Goal: Information Seeking & Learning: Check status

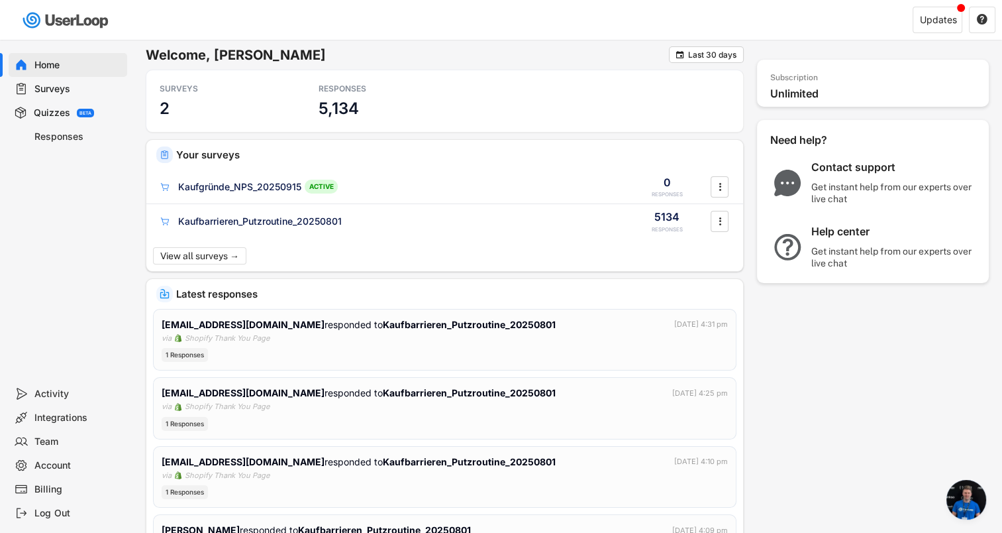
click at [45, 87] on div "Surveys" at bounding box center [77, 89] width 87 height 13
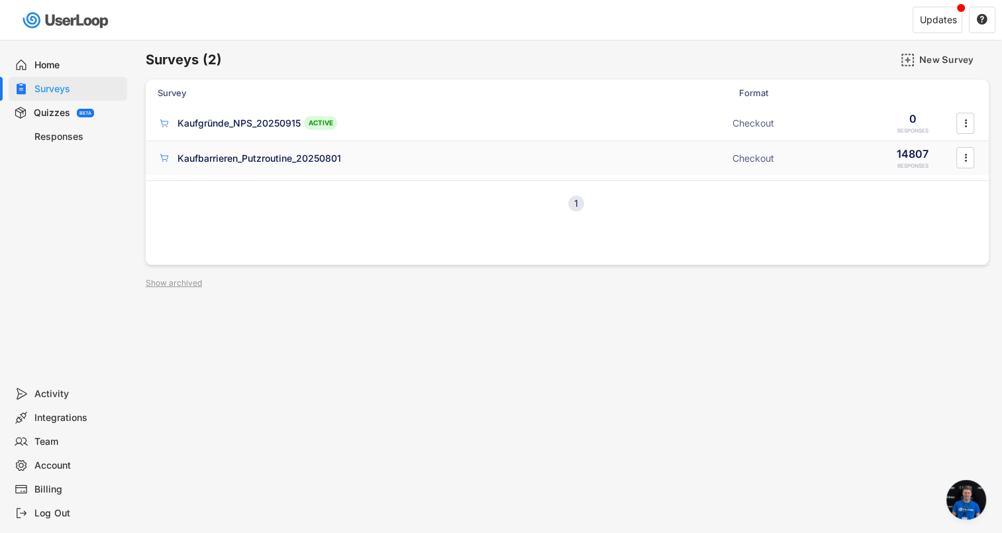
click at [240, 156] on div "Kaufbarrieren_Putzroutine_20250801" at bounding box center [260, 158] width 164 height 13
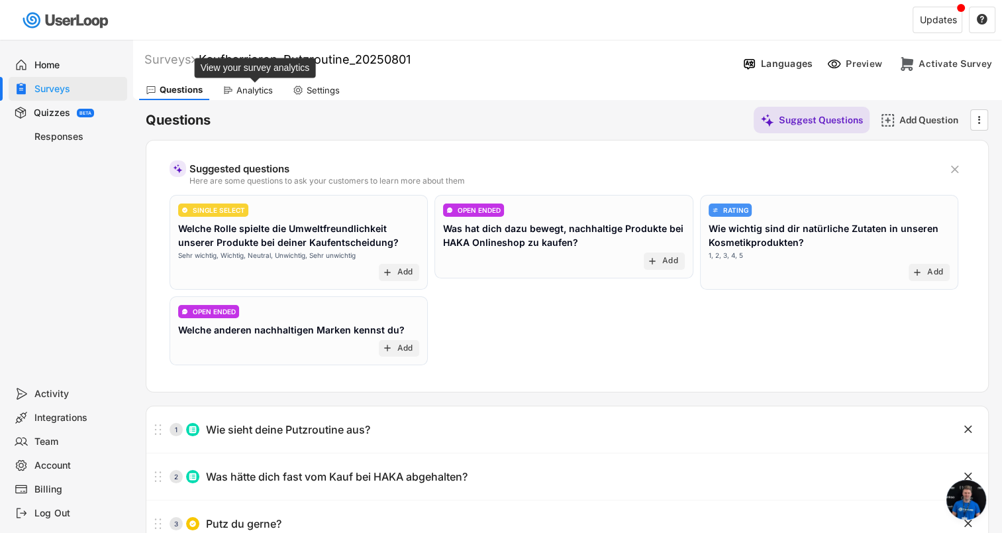
click at [256, 92] on div "Analytics" at bounding box center [254, 90] width 36 height 11
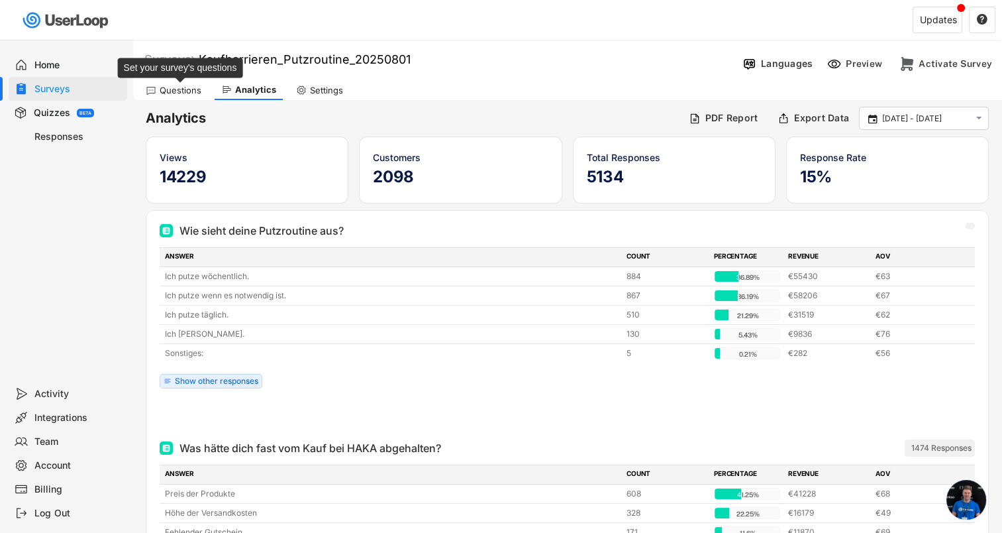
click at [179, 89] on div "Questions" at bounding box center [181, 90] width 42 height 11
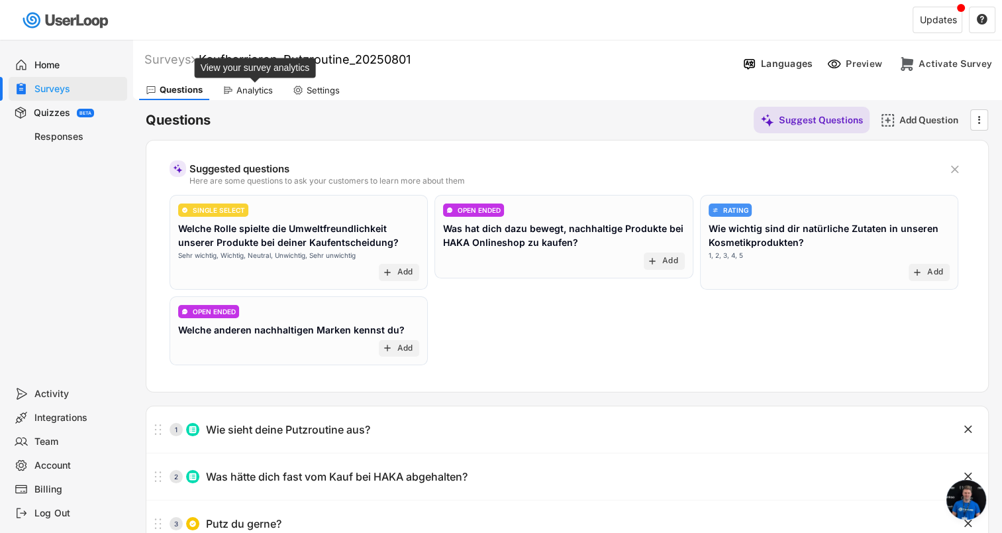
click at [255, 91] on div "Analytics" at bounding box center [254, 90] width 36 height 11
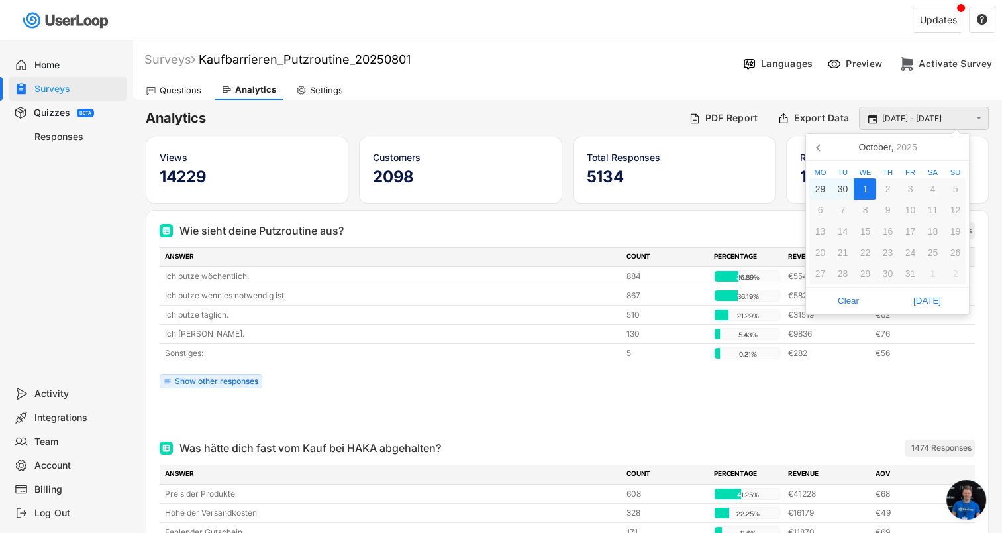
click at [891, 118] on input "[DATE] - [DATE]" at bounding box center [925, 118] width 87 height 13
click at [821, 148] on icon at bounding box center [819, 146] width 21 height 21
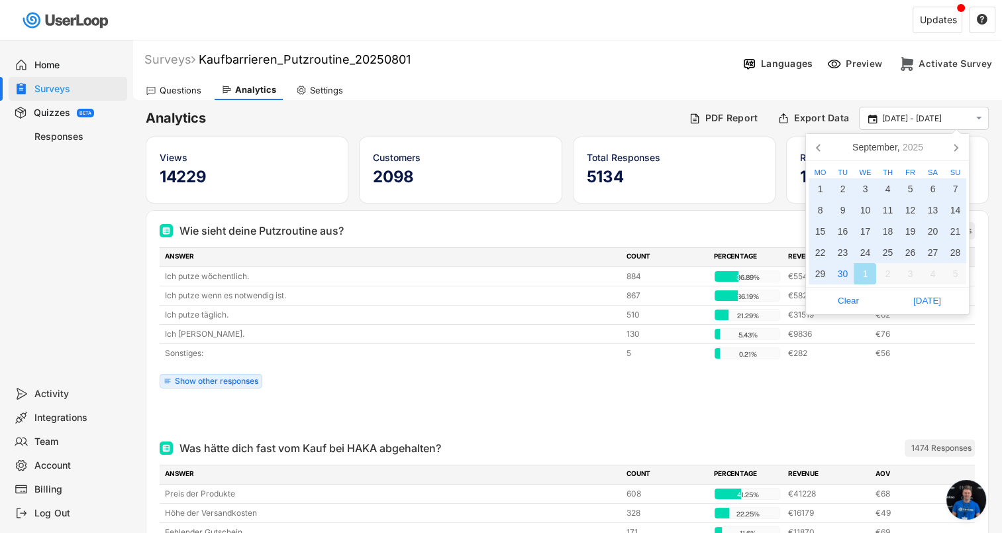
click at [821, 148] on icon at bounding box center [819, 146] width 21 height 21
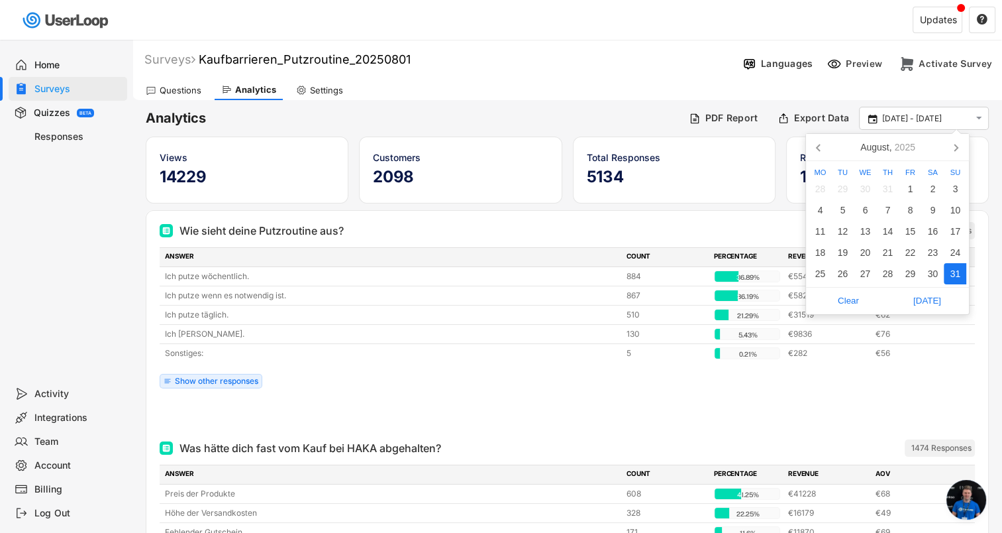
click at [821, 148] on icon at bounding box center [819, 146] width 21 height 21
click at [844, 188] on div "1" at bounding box center [842, 188] width 23 height 21
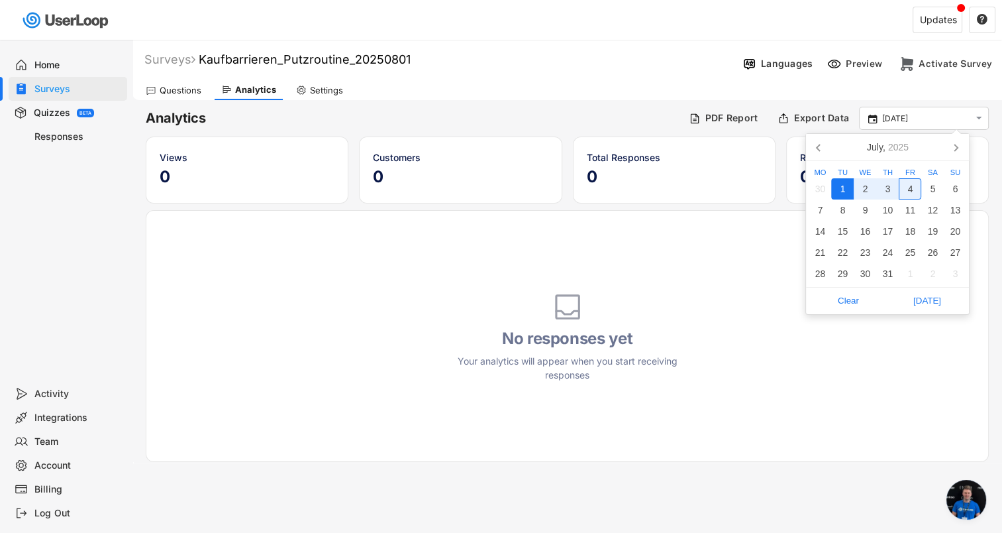
click at [953, 151] on icon at bounding box center [955, 146] width 21 height 21
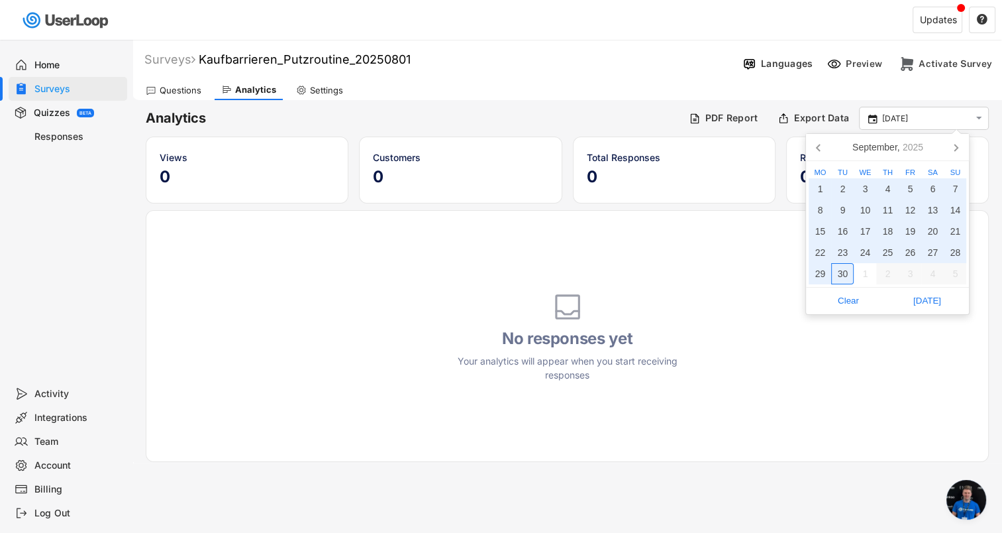
click at [845, 274] on div "30" at bounding box center [842, 273] width 23 height 21
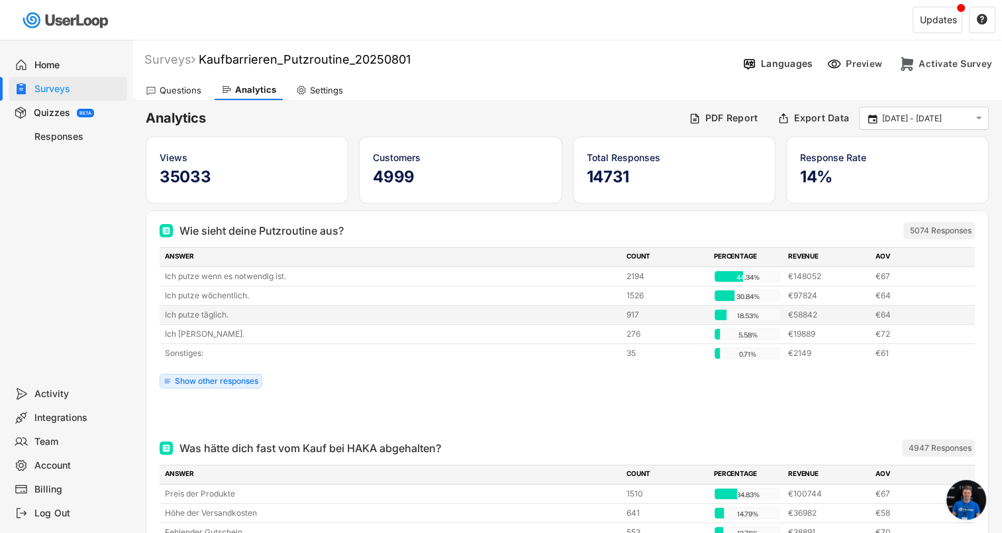
scroll to position [66, 0]
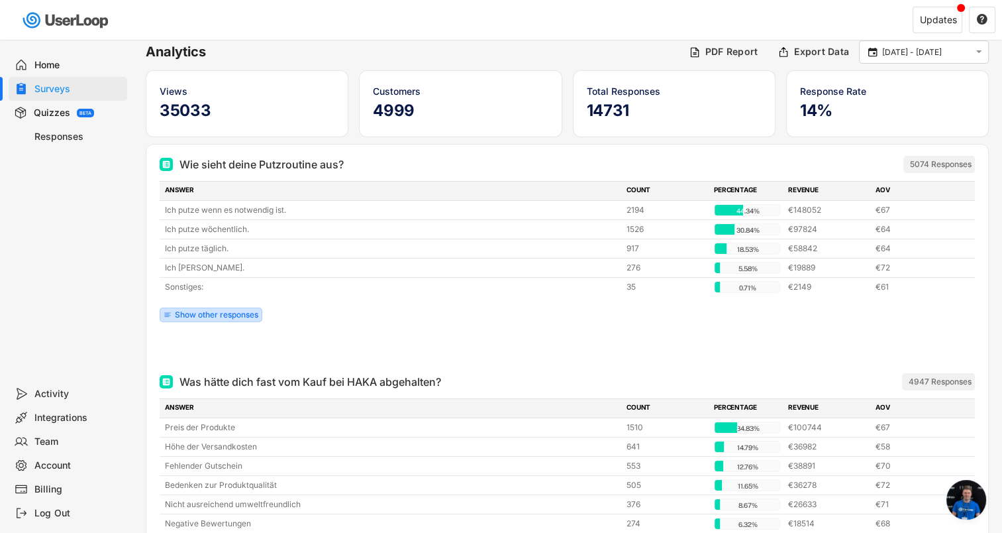
click at [215, 314] on div "Show other responses" at bounding box center [216, 315] width 83 height 8
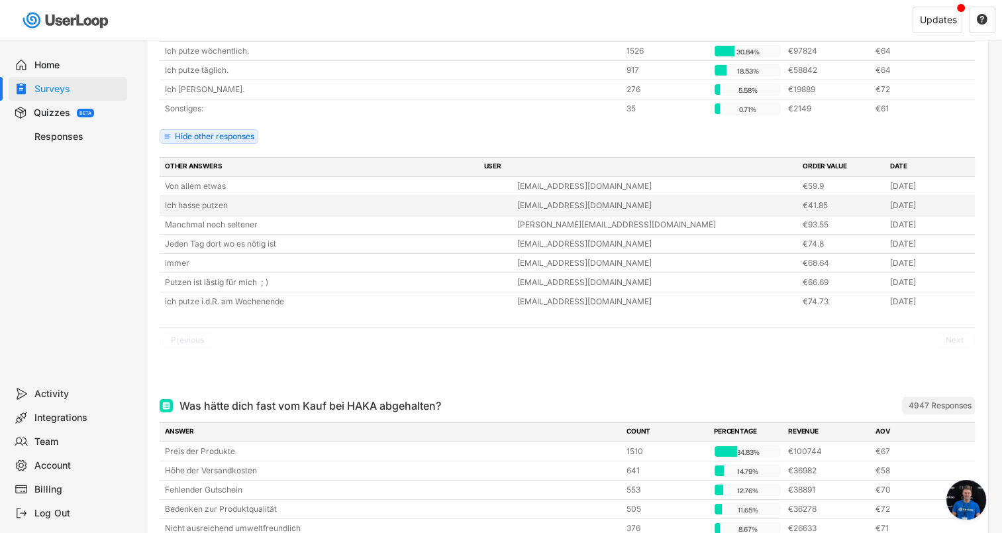
scroll to position [0, 0]
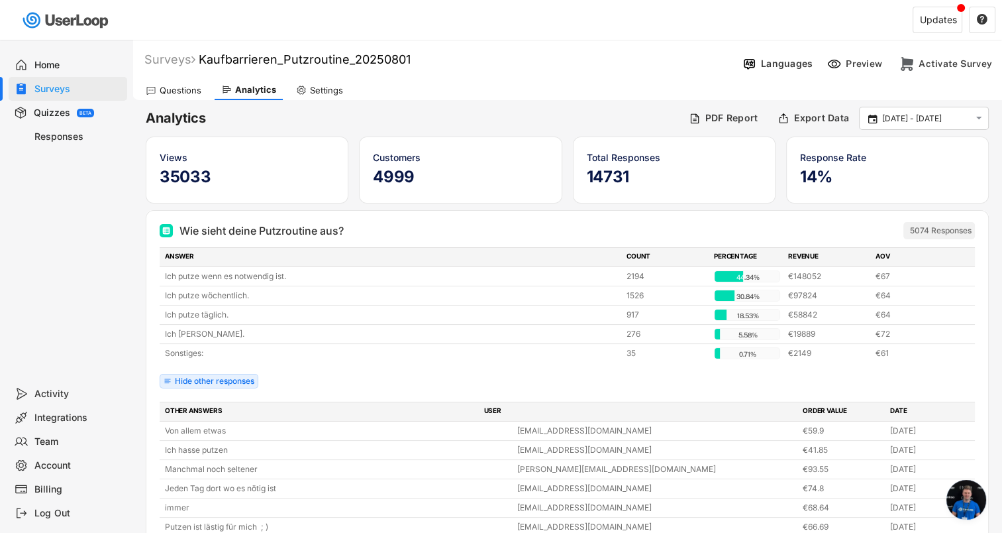
click at [50, 72] on div "Home" at bounding box center [68, 65] width 119 height 24
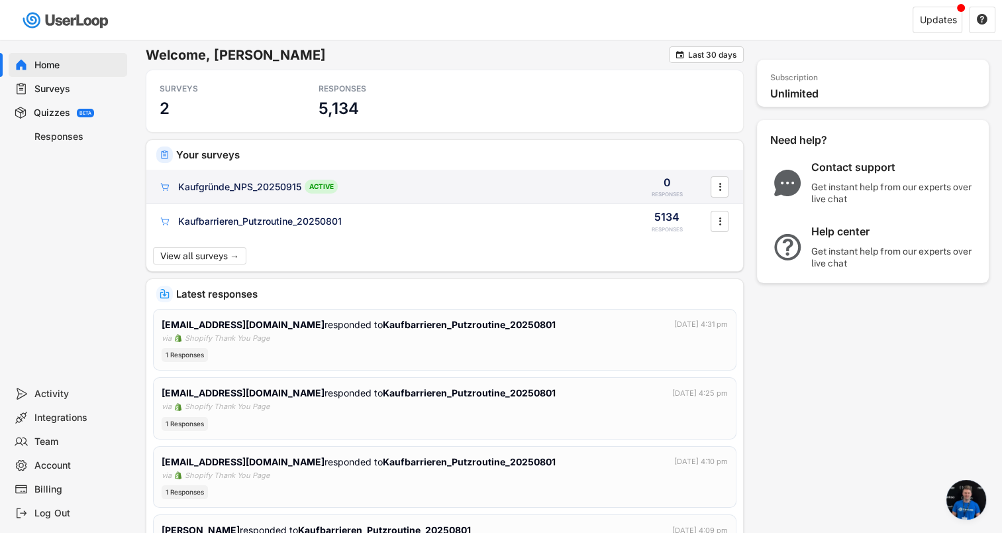
click at [204, 187] on div "Kaufgründe_NPS_20250915" at bounding box center [239, 186] width 123 height 13
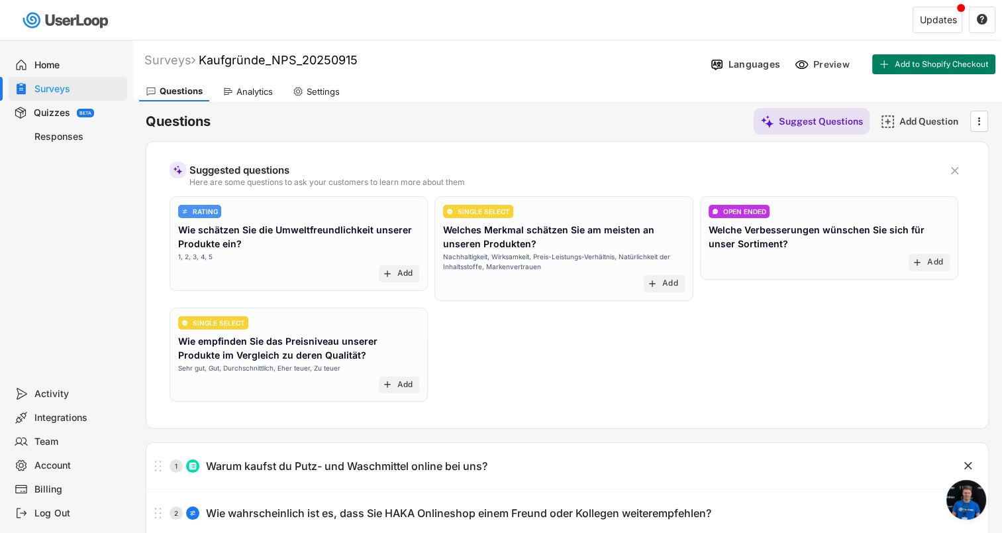
click at [250, 89] on div "Analytics" at bounding box center [254, 91] width 36 height 11
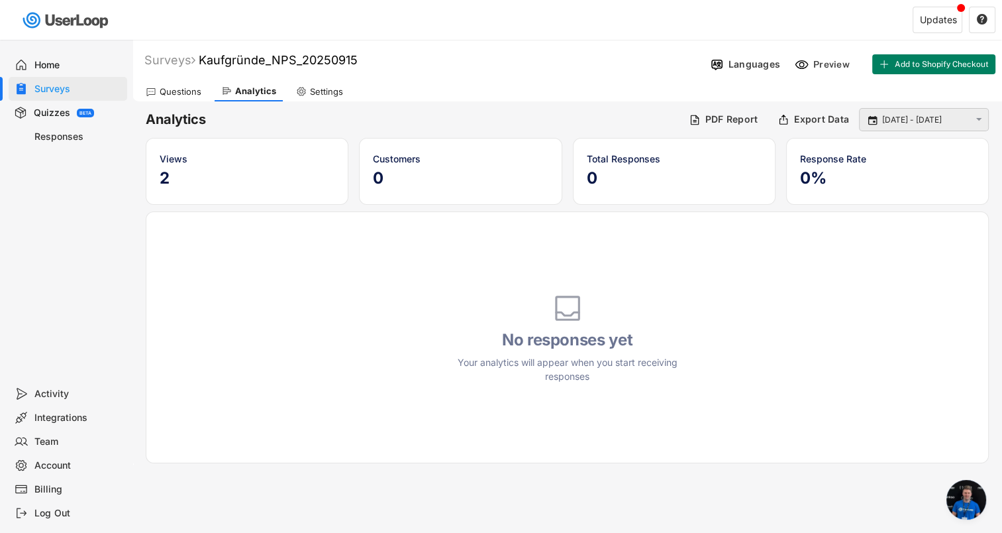
click at [980, 119] on text "" at bounding box center [979, 119] width 6 height 11
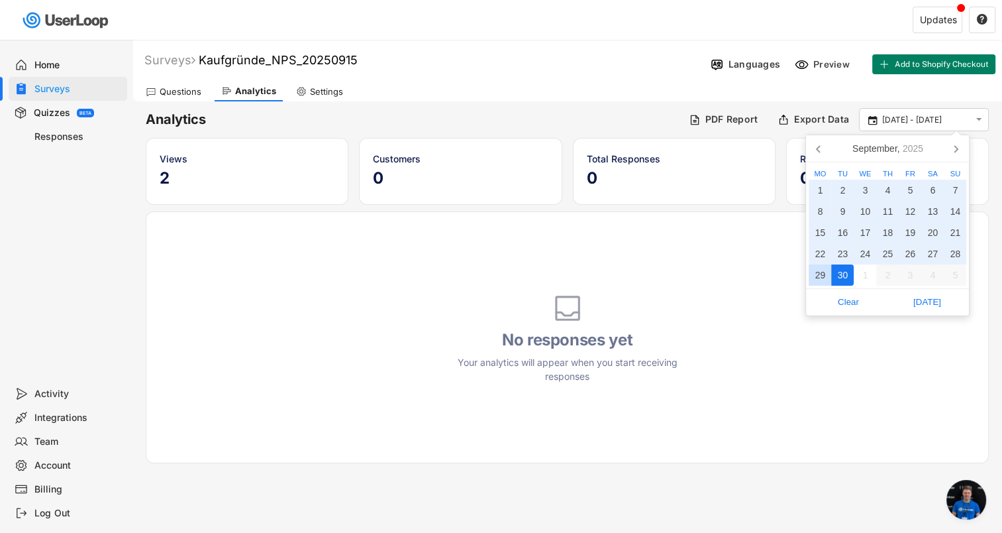
click at [821, 276] on div "29" at bounding box center [820, 274] width 23 height 21
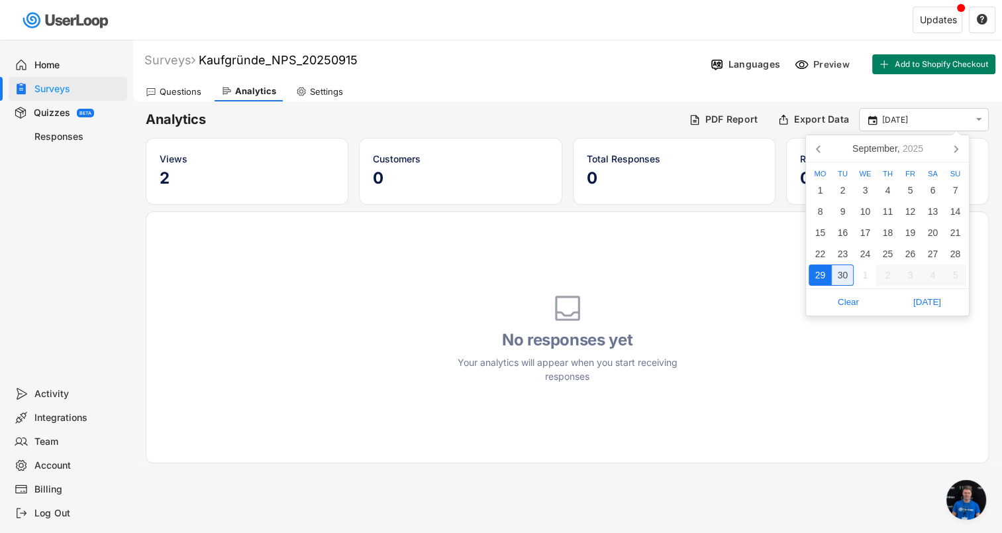
click at [840, 274] on div "30" at bounding box center [842, 274] width 23 height 21
type input "[DATE] - [DATE]"
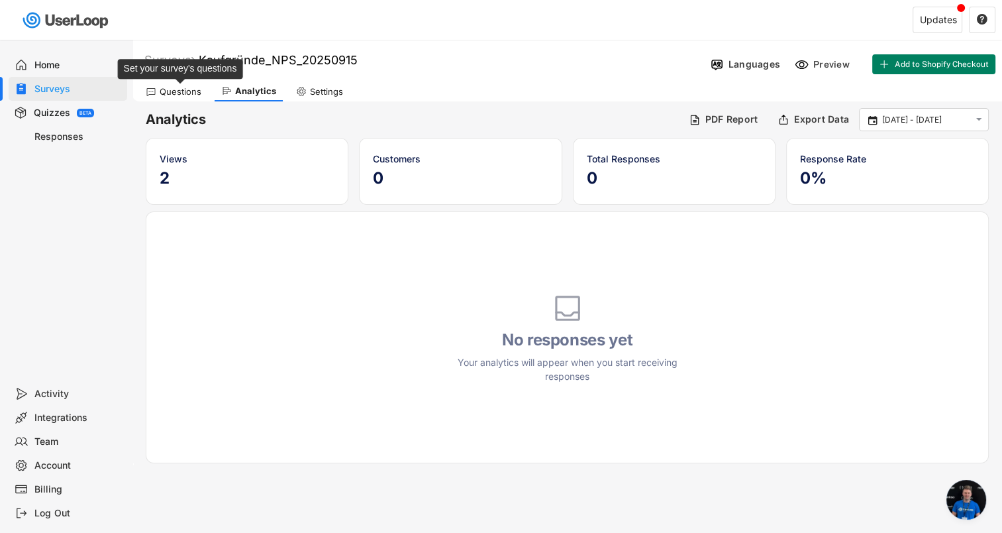
click at [160, 86] on div "Questions" at bounding box center [181, 91] width 42 height 11
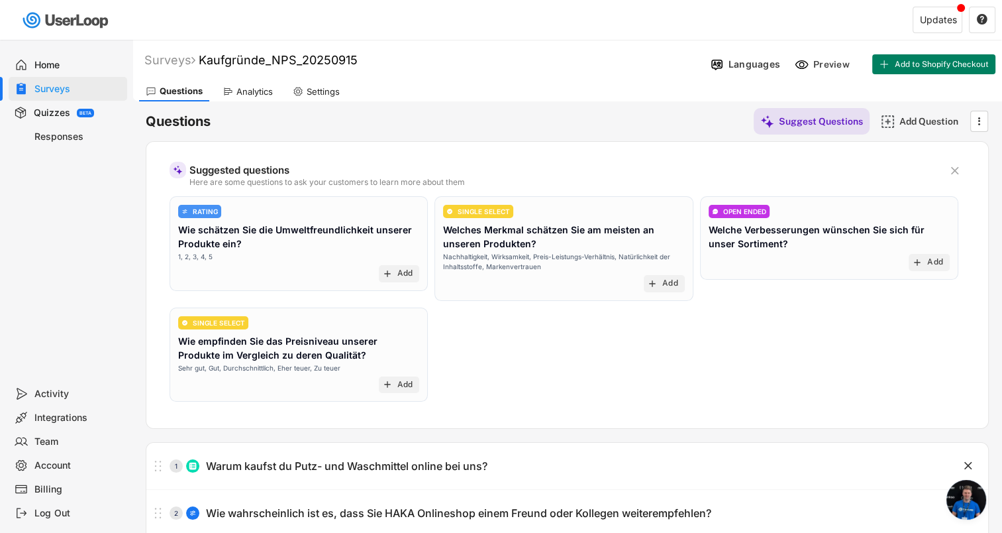
scroll to position [66, 0]
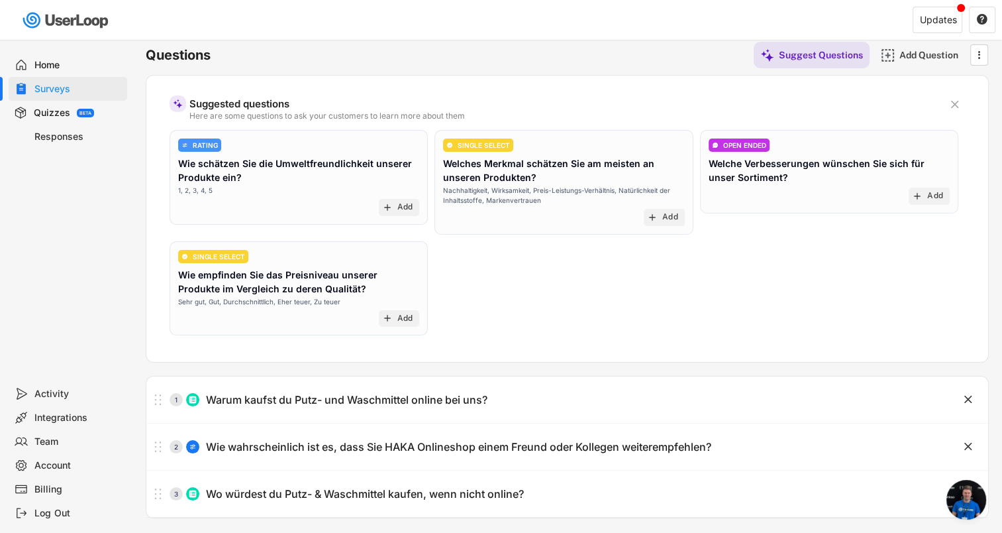
click at [52, 64] on div "Home" at bounding box center [77, 65] width 87 height 13
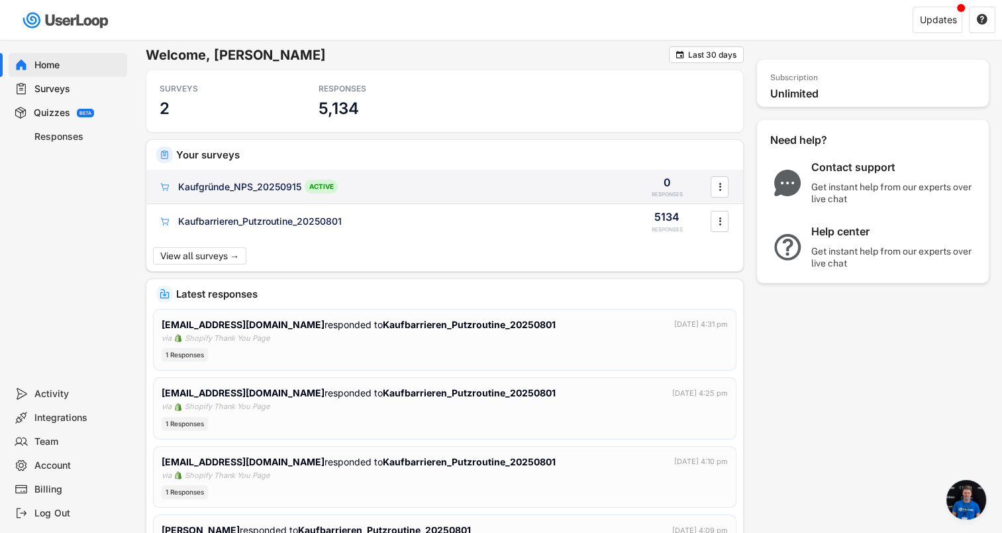
click at [256, 185] on div "Kaufgründe_NPS_20250915" at bounding box center [239, 186] width 123 height 13
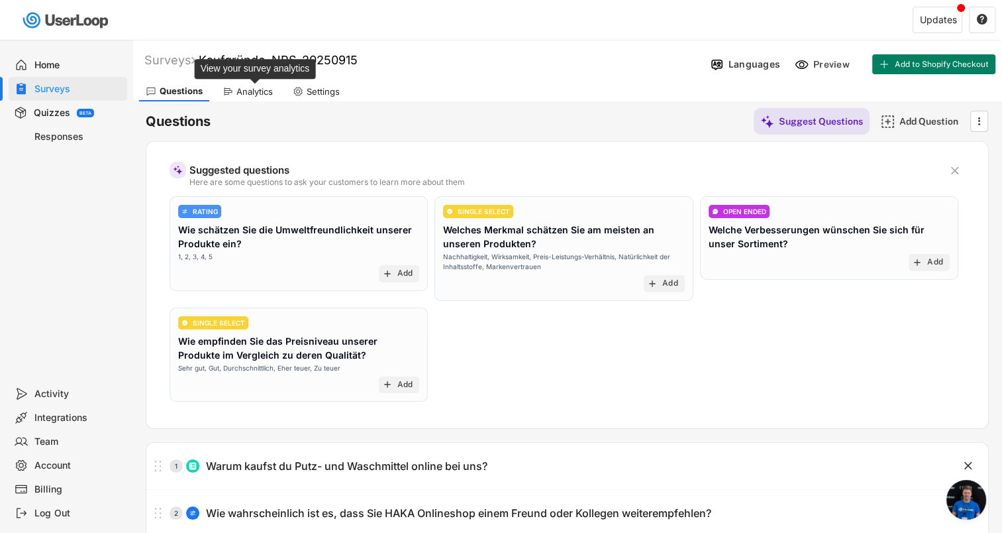
click at [249, 90] on div "Analytics" at bounding box center [254, 91] width 36 height 11
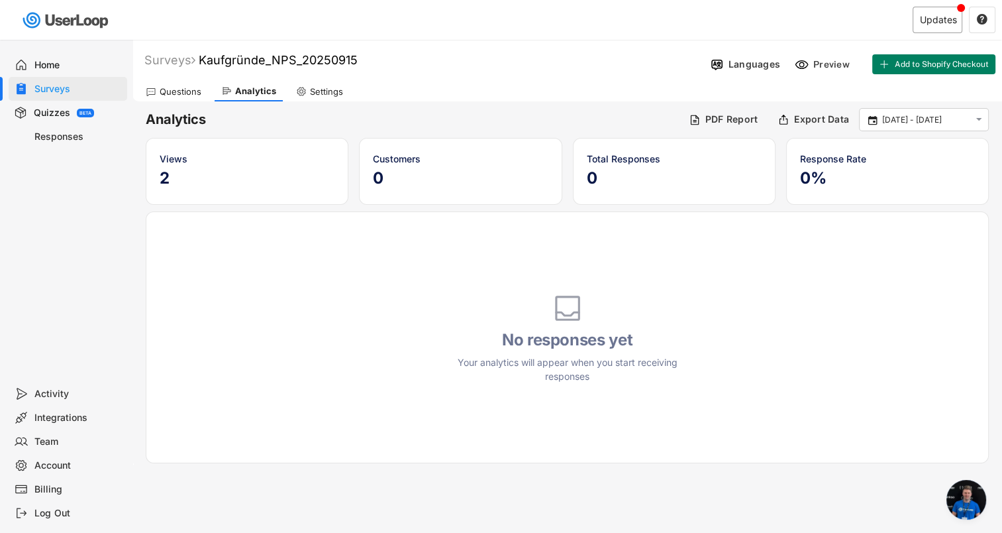
click at [939, 26] on div "Updates" at bounding box center [938, 20] width 50 height 26
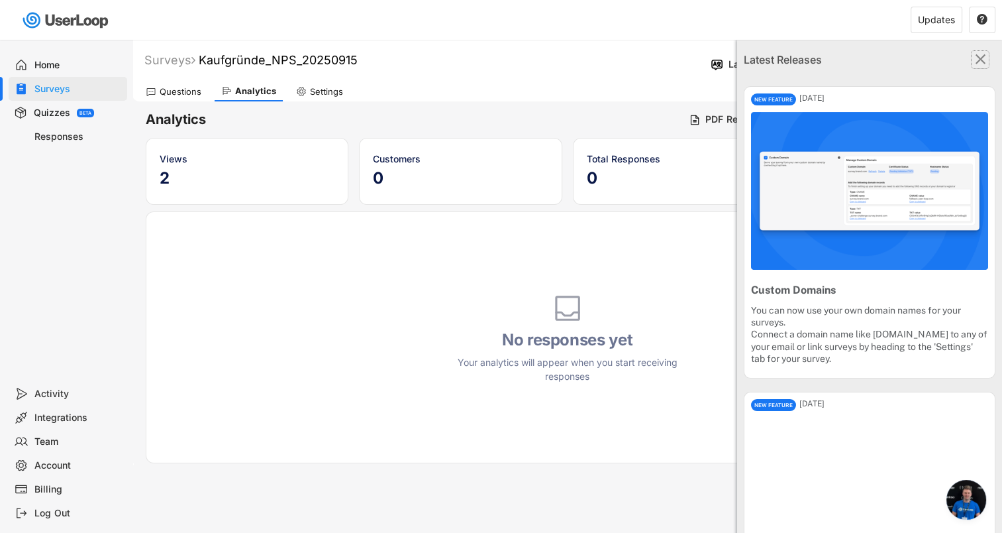
click at [976, 58] on text "" at bounding box center [981, 58] width 11 height 17
